Goal: Transaction & Acquisition: Obtain resource

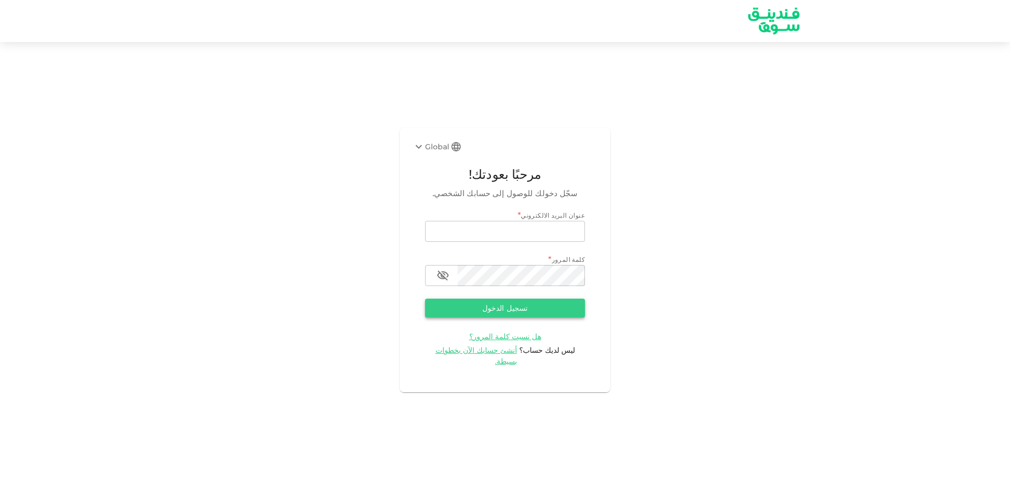
type input "[EMAIL_ADDRESS][DOMAIN_NAME]"
click at [517, 318] on button "تسجيل الدخول" at bounding box center [505, 308] width 160 height 19
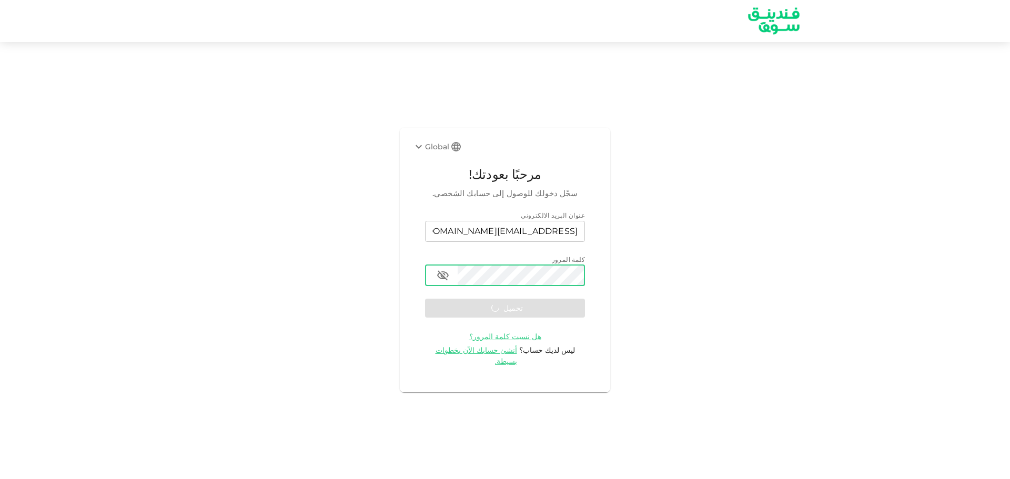
click at [439, 280] on icon "button" at bounding box center [442, 275] width 13 height 13
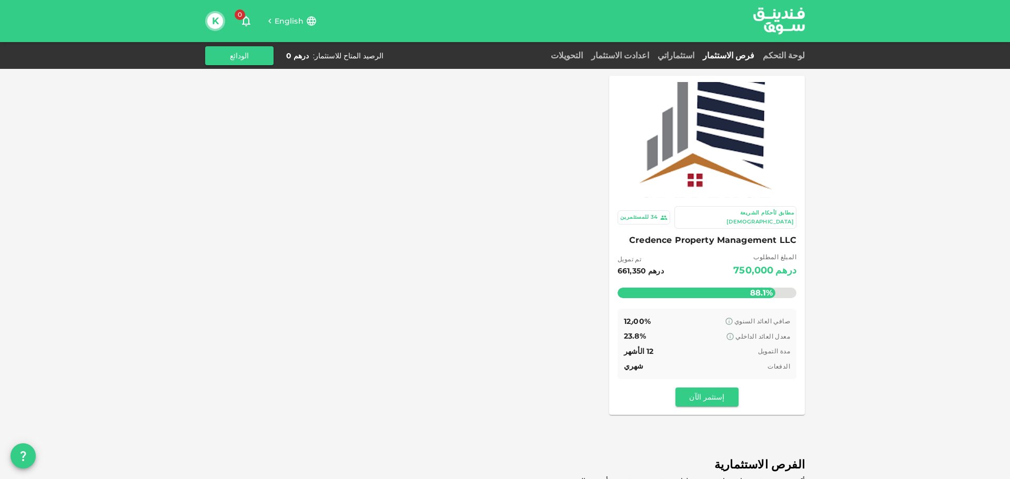
click at [761, 242] on div "Credence Property Management LLC المبلغ المطلوب درهم 750,000 تم تمويل درهم 661,…" at bounding box center [706, 268] width 179 height 71
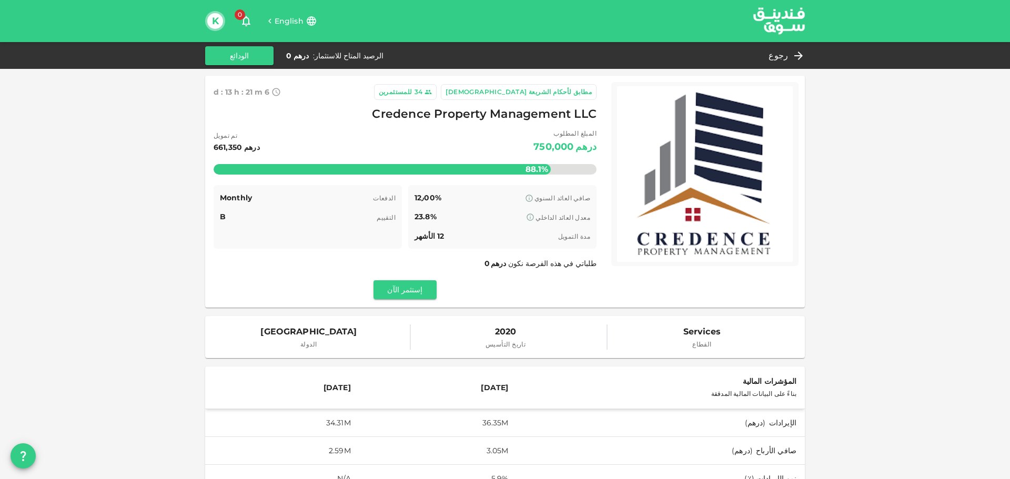
click at [708, 236] on img at bounding box center [705, 174] width 176 height 176
